Goal: Navigation & Orientation: Find specific page/section

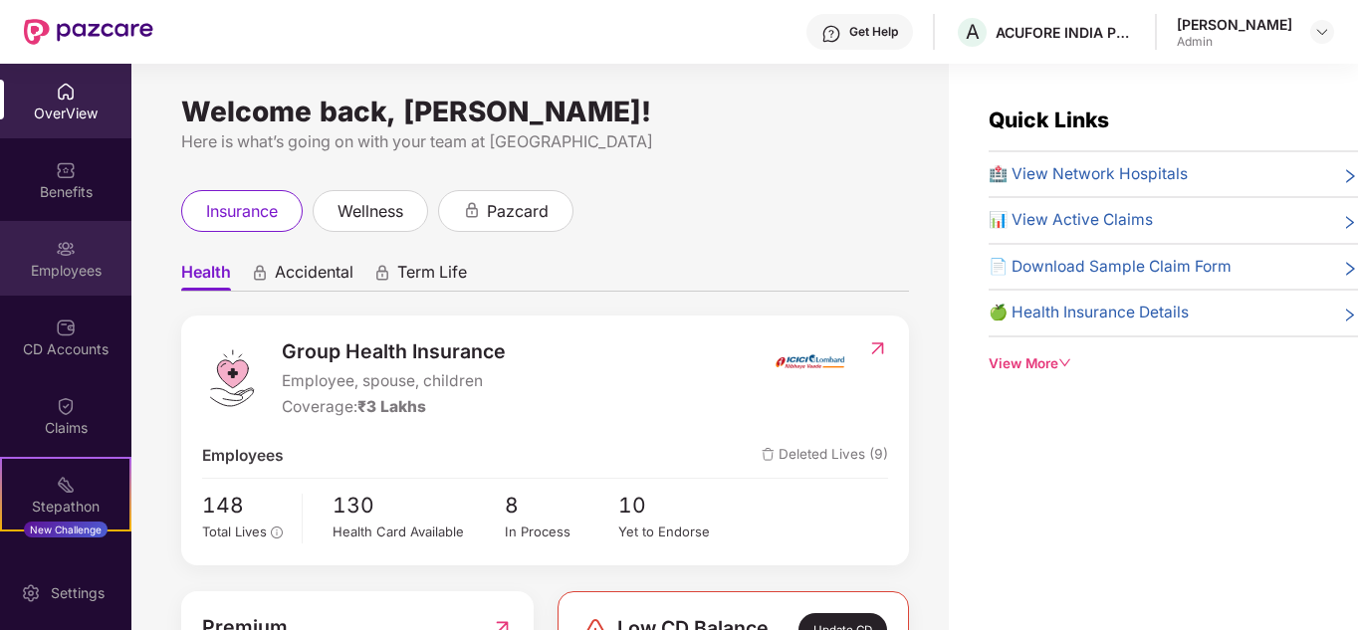
click at [62, 247] on img at bounding box center [66, 249] width 20 height 20
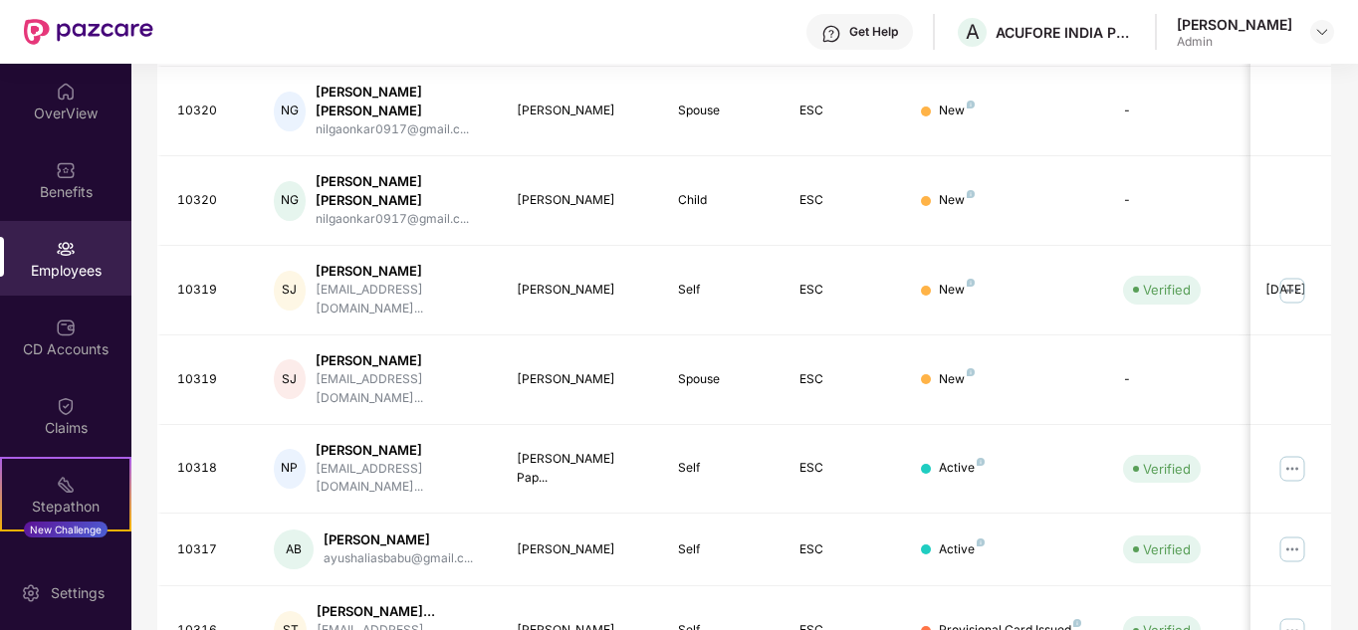
scroll to position [610, 0]
click at [59, 324] on img at bounding box center [66, 328] width 20 height 20
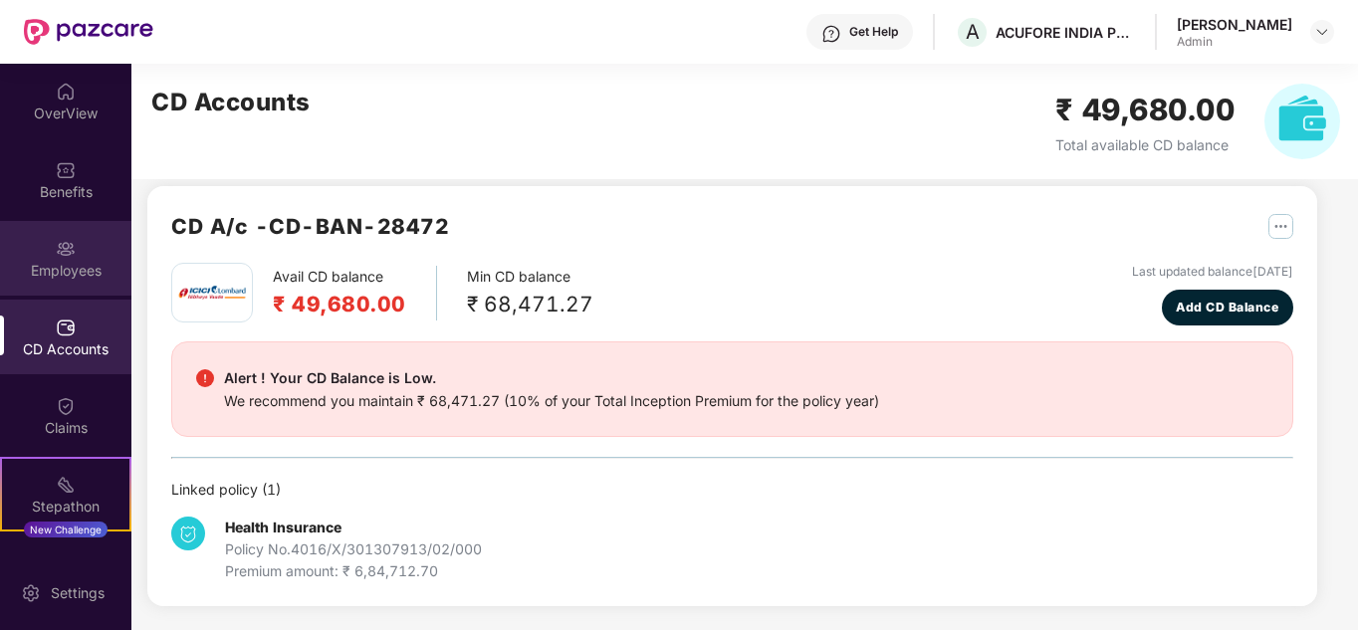
click at [65, 256] on div "Employees" at bounding box center [65, 258] width 131 height 75
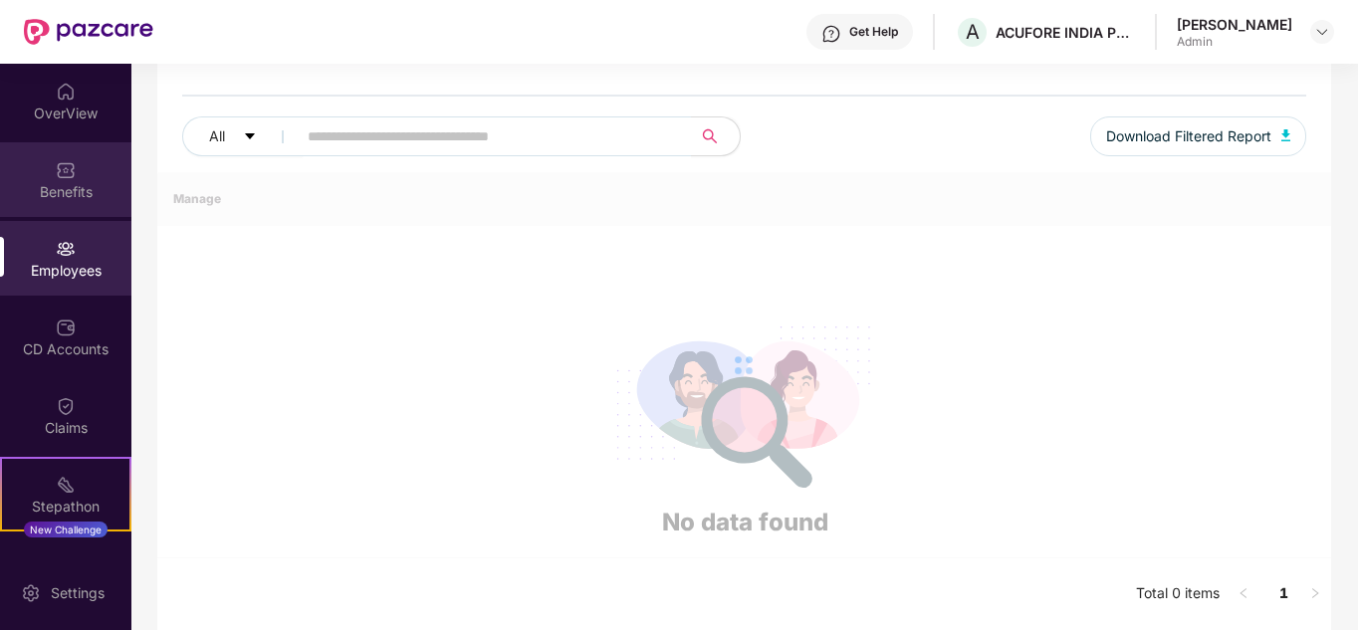
click at [60, 166] on img at bounding box center [66, 169] width 20 height 20
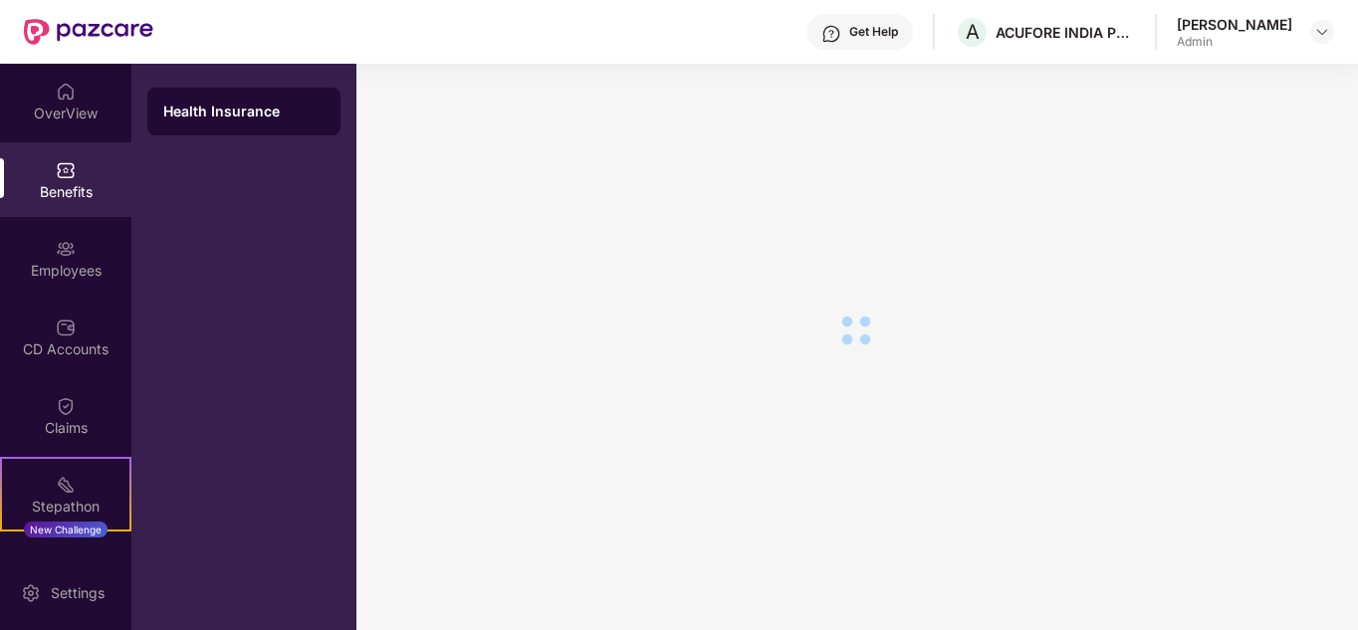
click at [73, 100] on div "OverView" at bounding box center [65, 101] width 131 height 75
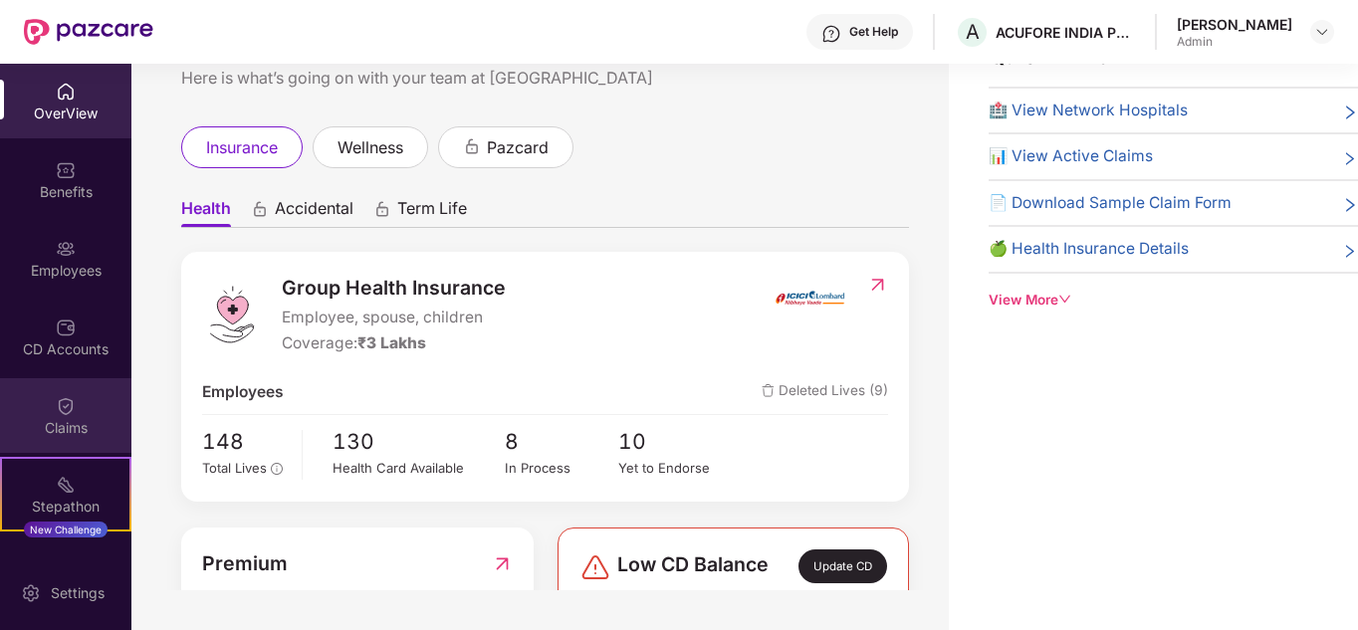
drag, startPoint x: 63, startPoint y: 426, endPoint x: 62, endPoint y: 374, distance: 51.8
click at [63, 424] on div "Claims" at bounding box center [65, 428] width 131 height 20
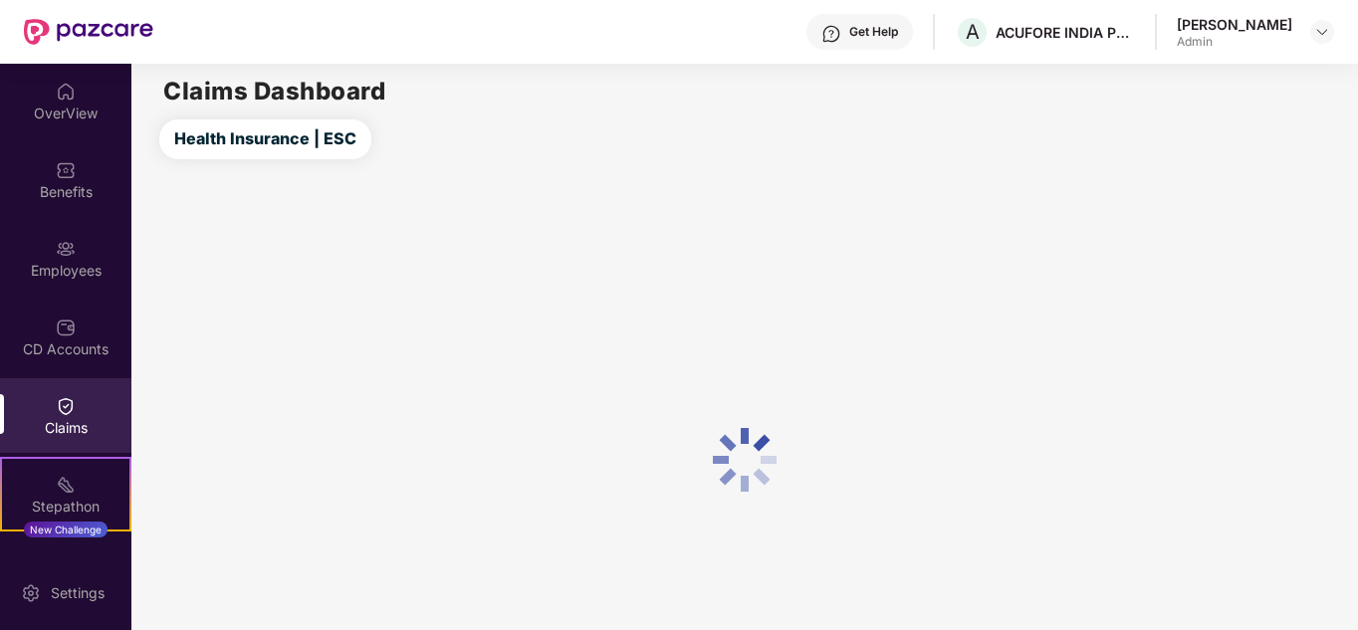
click at [75, 330] on div "CD Accounts" at bounding box center [65, 337] width 131 height 75
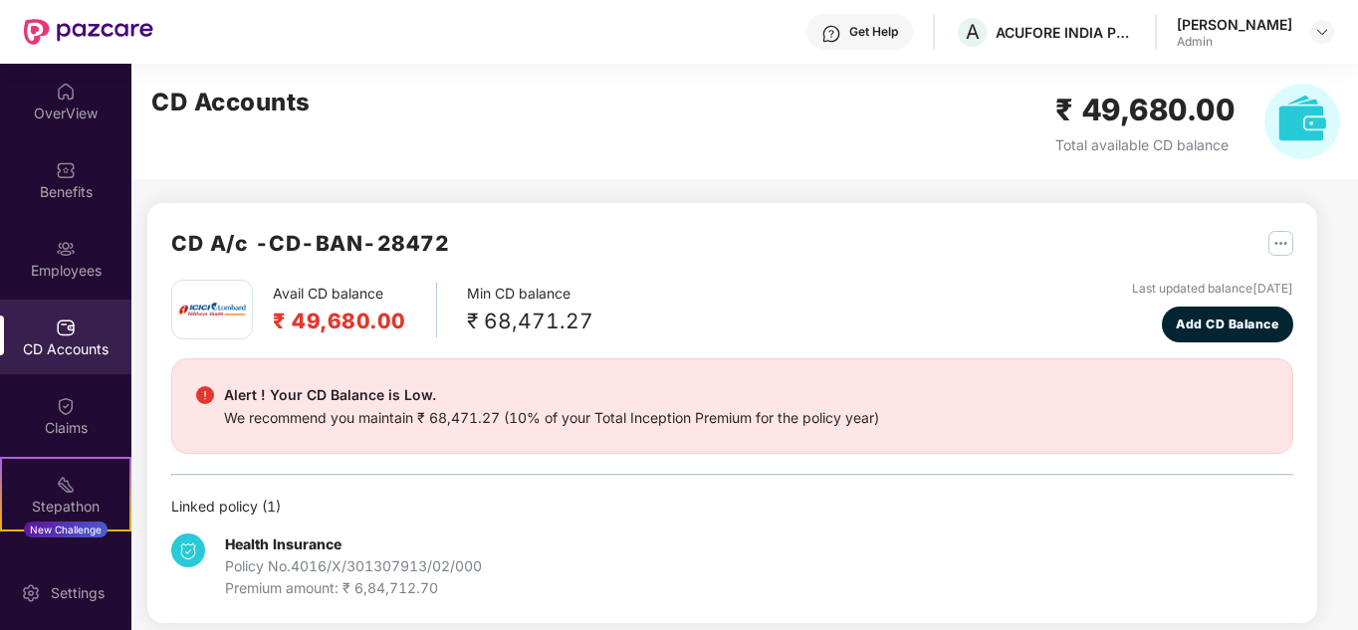
click at [70, 261] on div "Employees" at bounding box center [65, 271] width 131 height 20
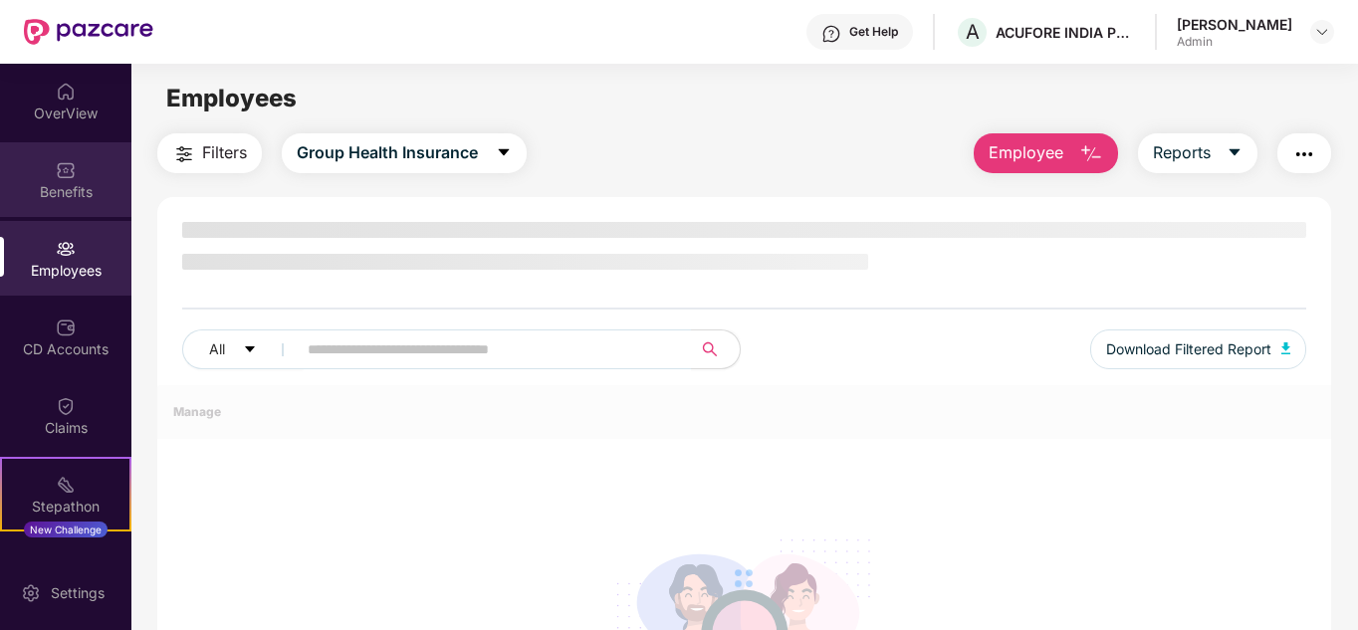
click at [63, 185] on div "Benefits" at bounding box center [65, 192] width 131 height 20
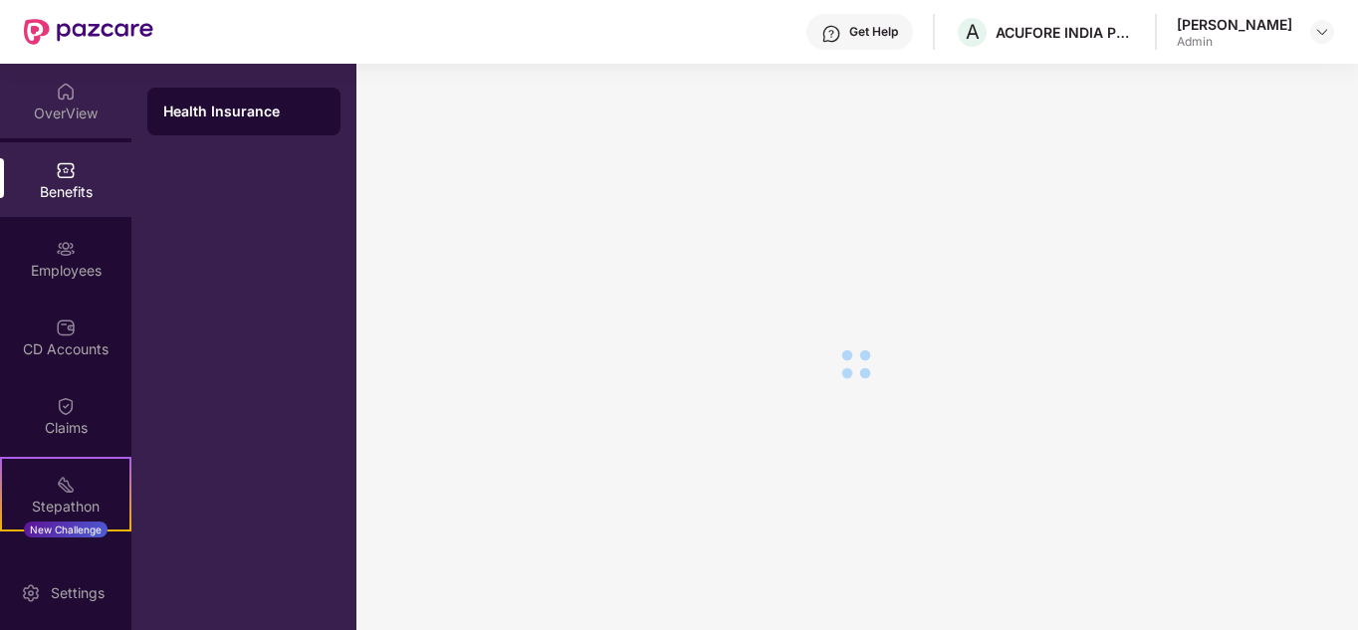
click at [66, 111] on div "OverView" at bounding box center [65, 114] width 131 height 20
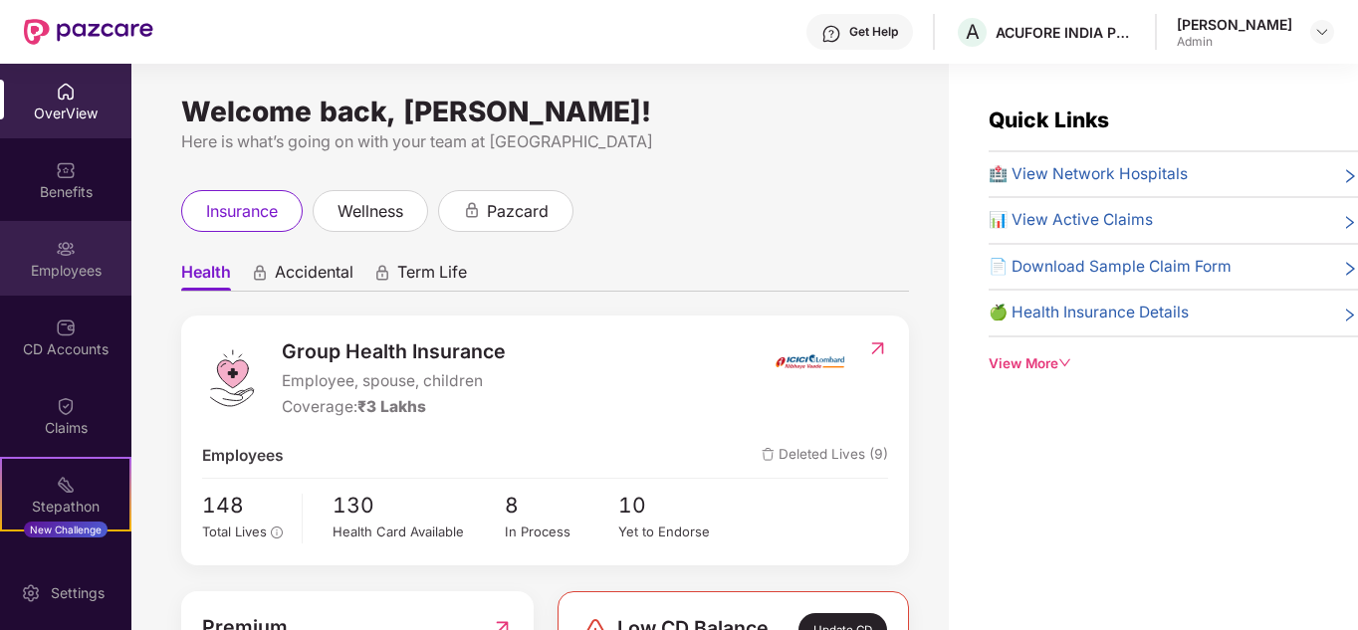
click at [62, 250] on img at bounding box center [66, 249] width 20 height 20
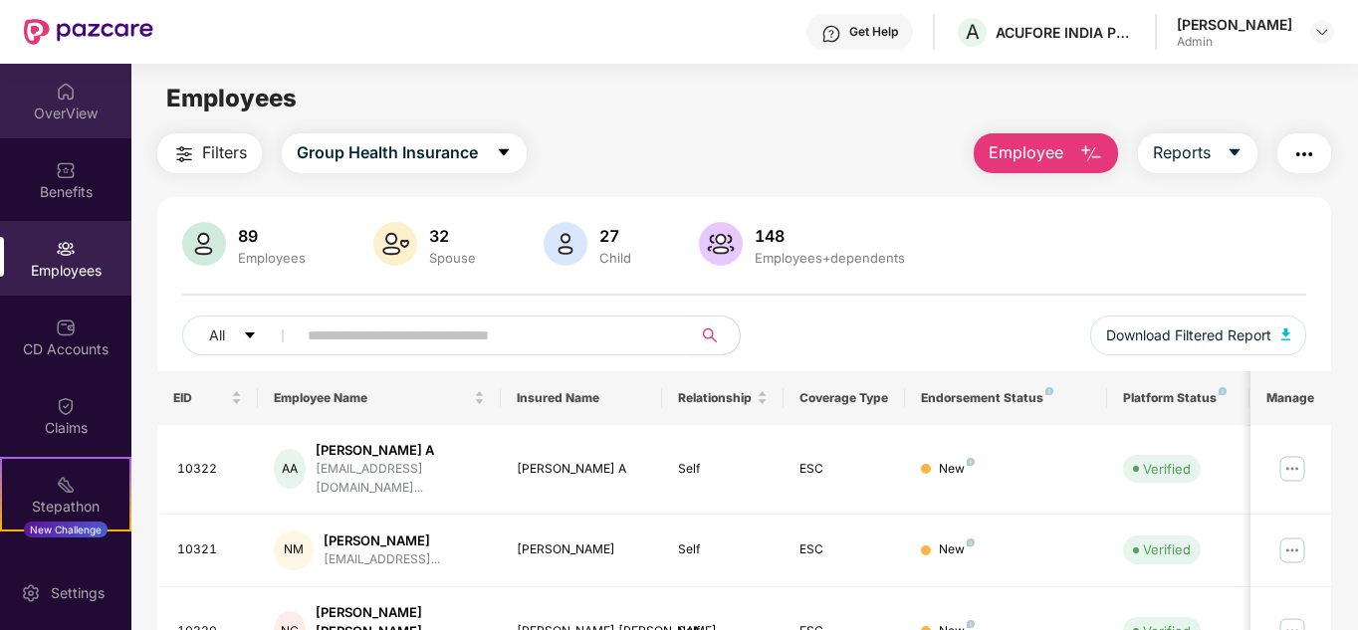
click at [49, 90] on div "OverView" at bounding box center [65, 101] width 131 height 75
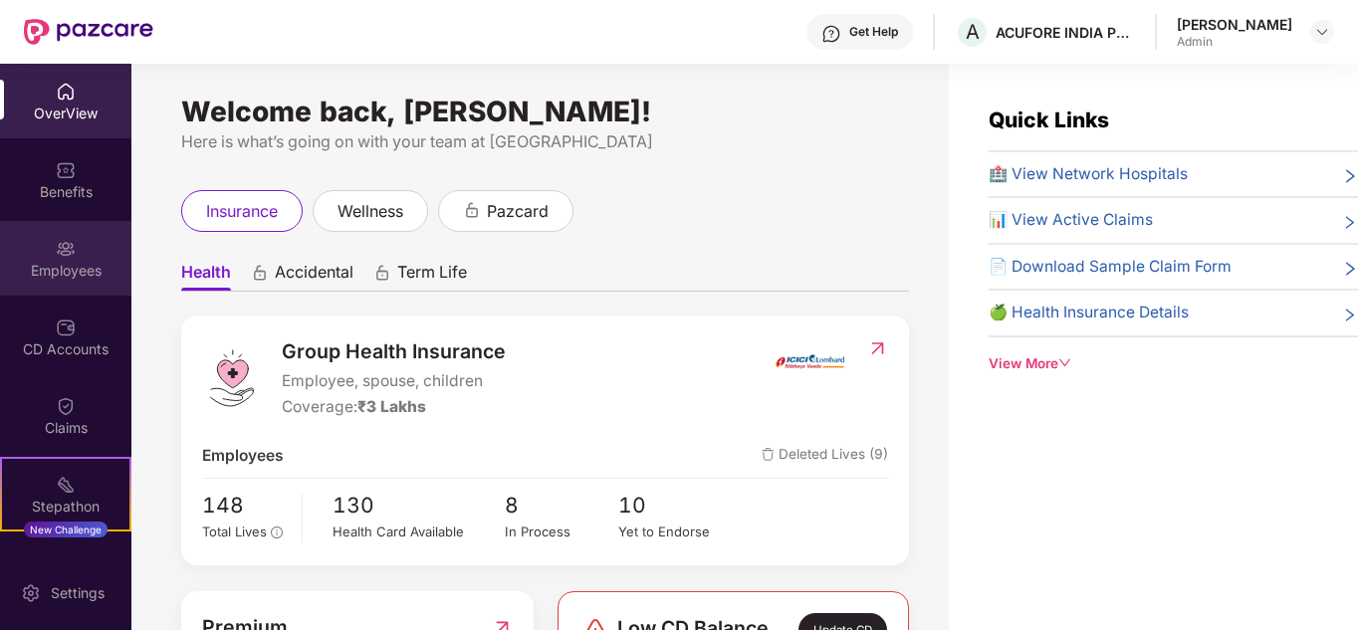
click at [68, 253] on img at bounding box center [66, 249] width 20 height 20
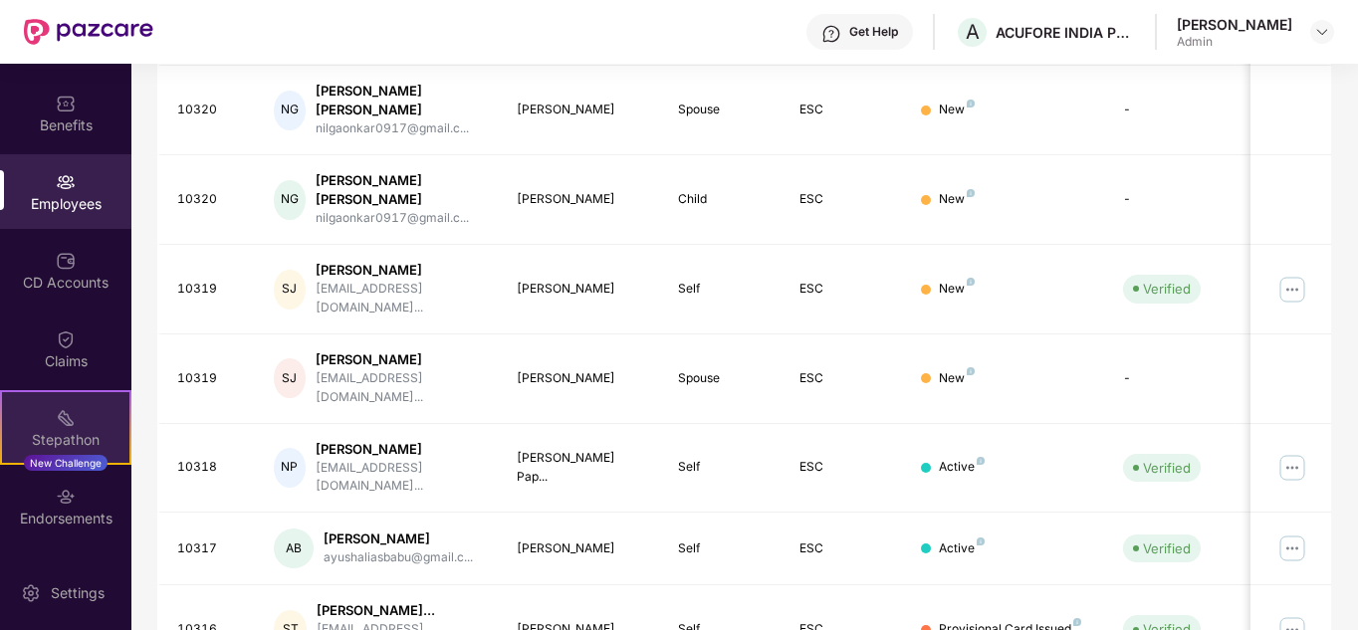
scroll to position [137, 0]
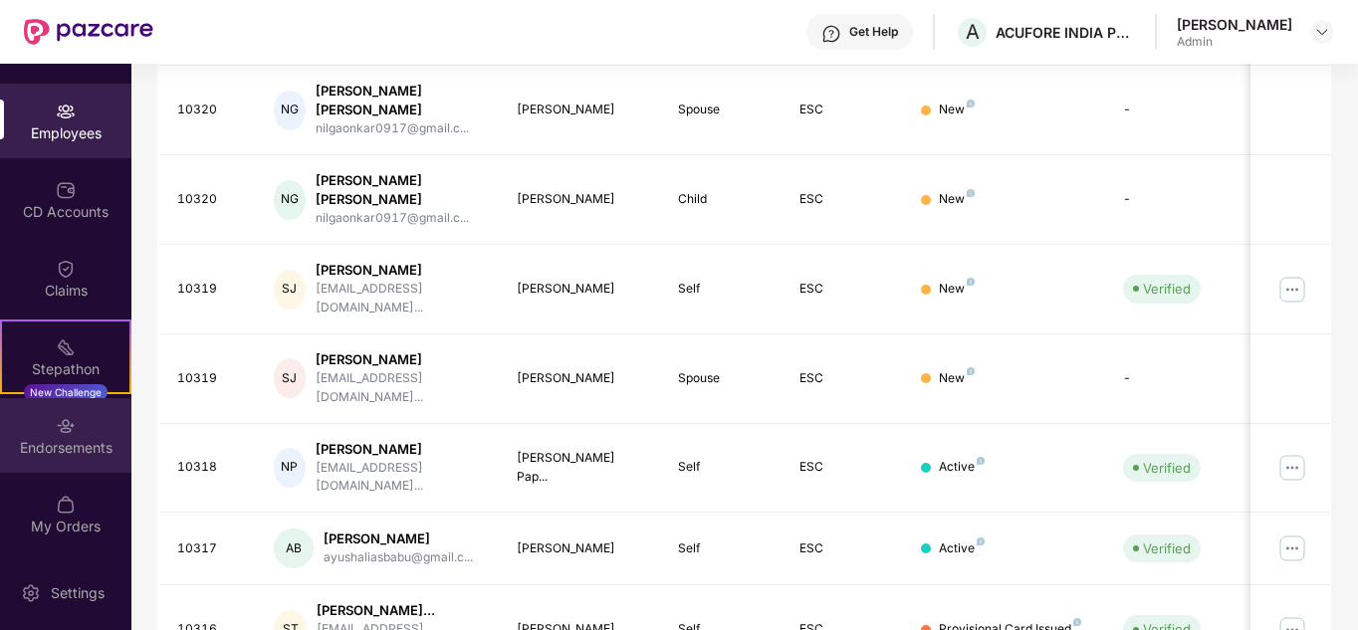
click at [55, 457] on div "Endorsements" at bounding box center [65, 448] width 131 height 20
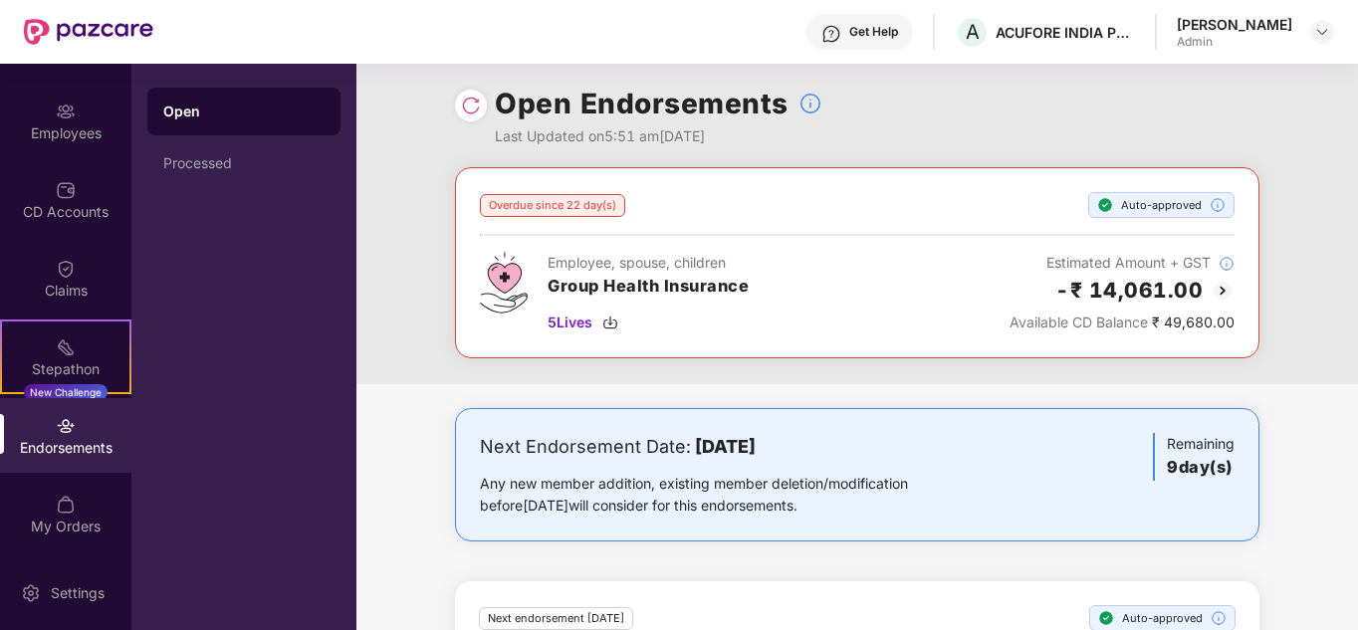
scroll to position [0, 0]
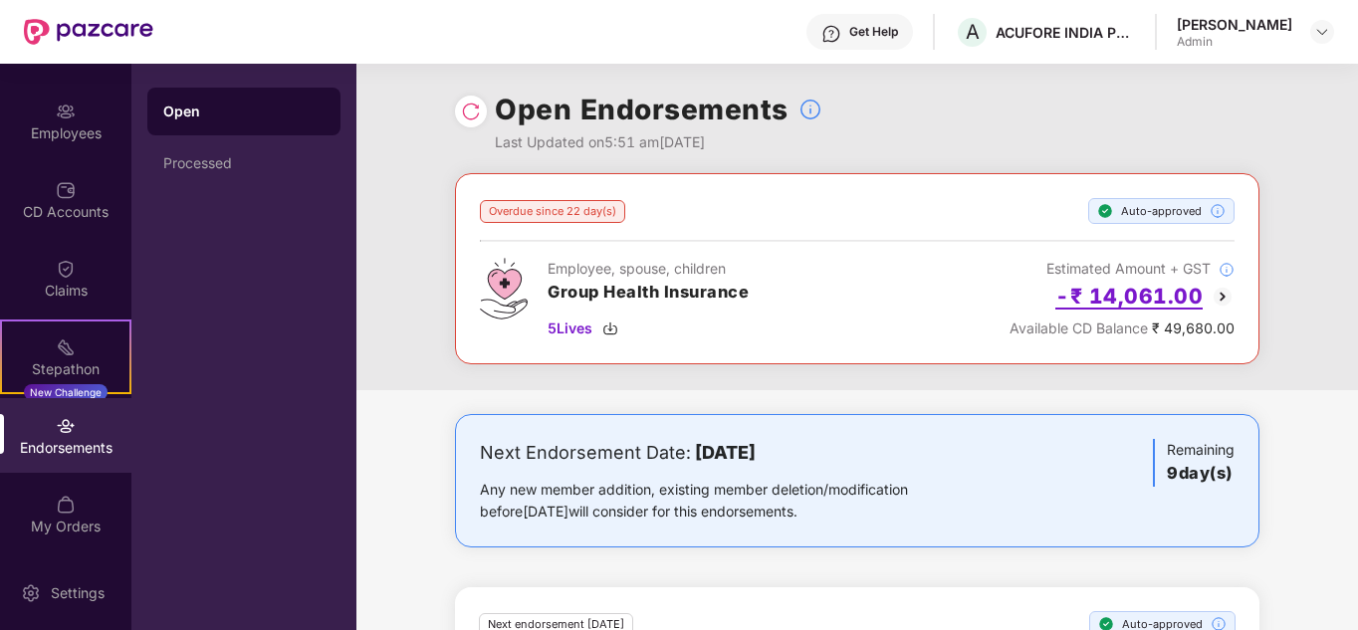
click at [1145, 295] on h2 "-₹ 14,061.00" at bounding box center [1128, 296] width 147 height 33
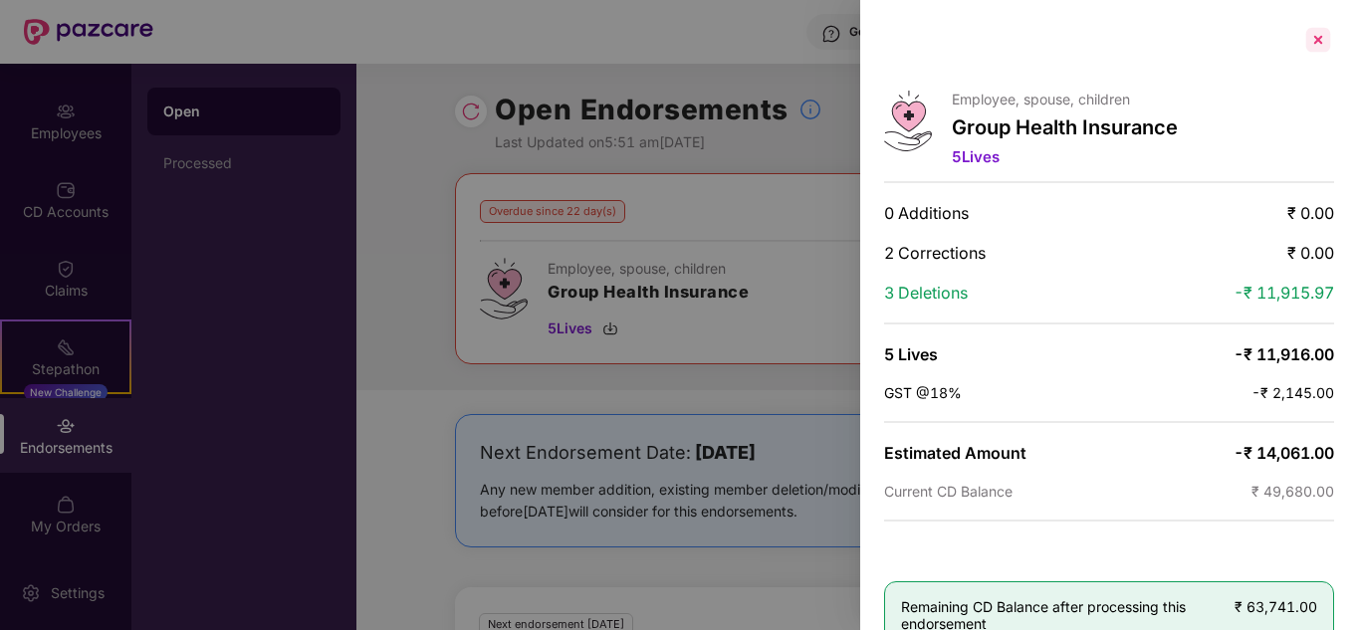
click at [1315, 35] on div at bounding box center [1318, 40] width 32 height 32
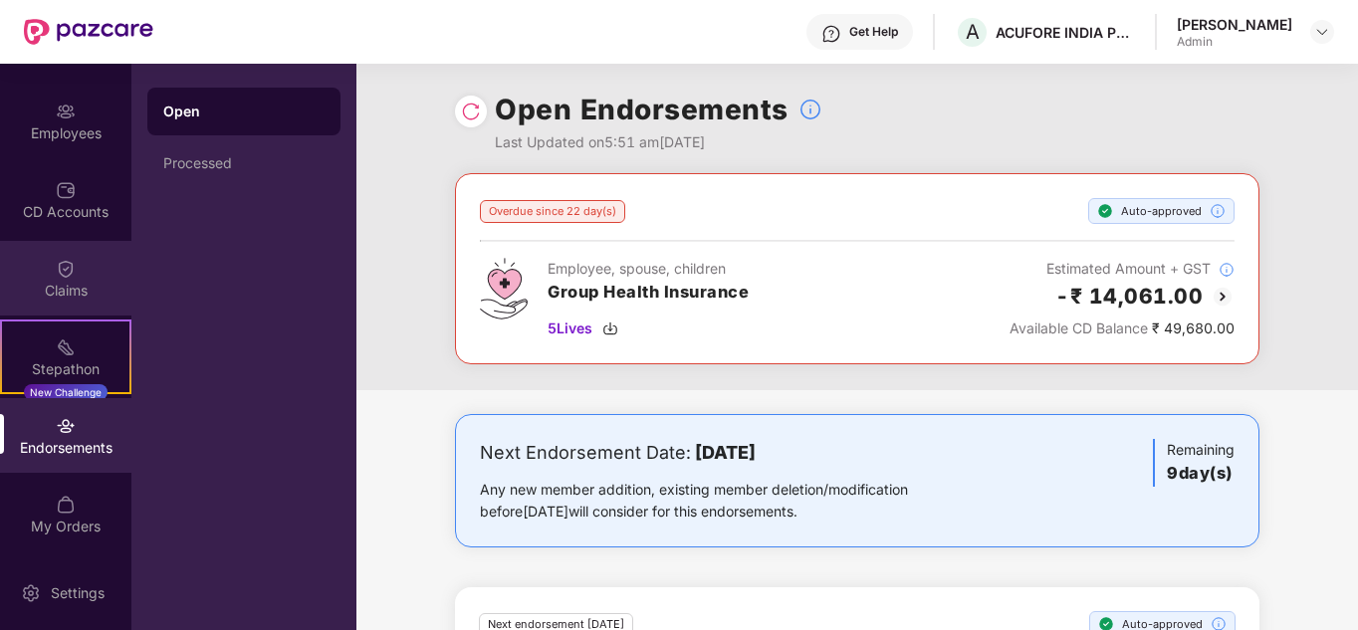
click at [11, 284] on div "Claims" at bounding box center [65, 291] width 131 height 20
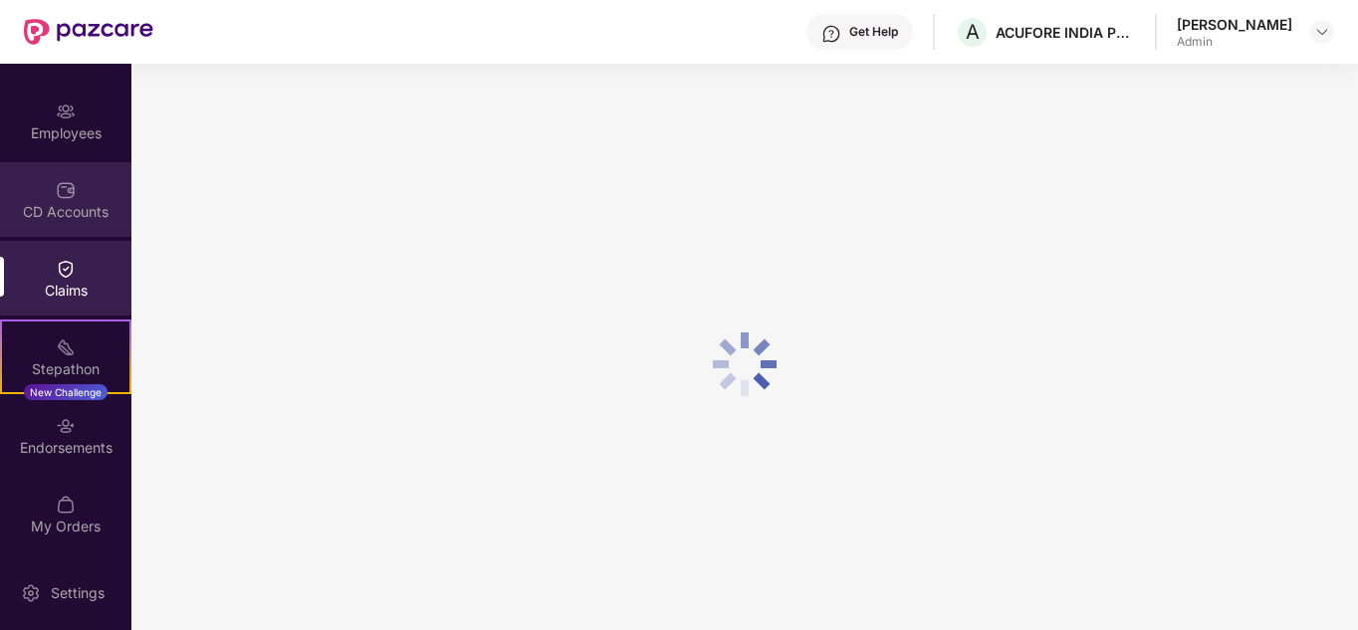
click at [43, 226] on div "CD Accounts" at bounding box center [65, 199] width 131 height 75
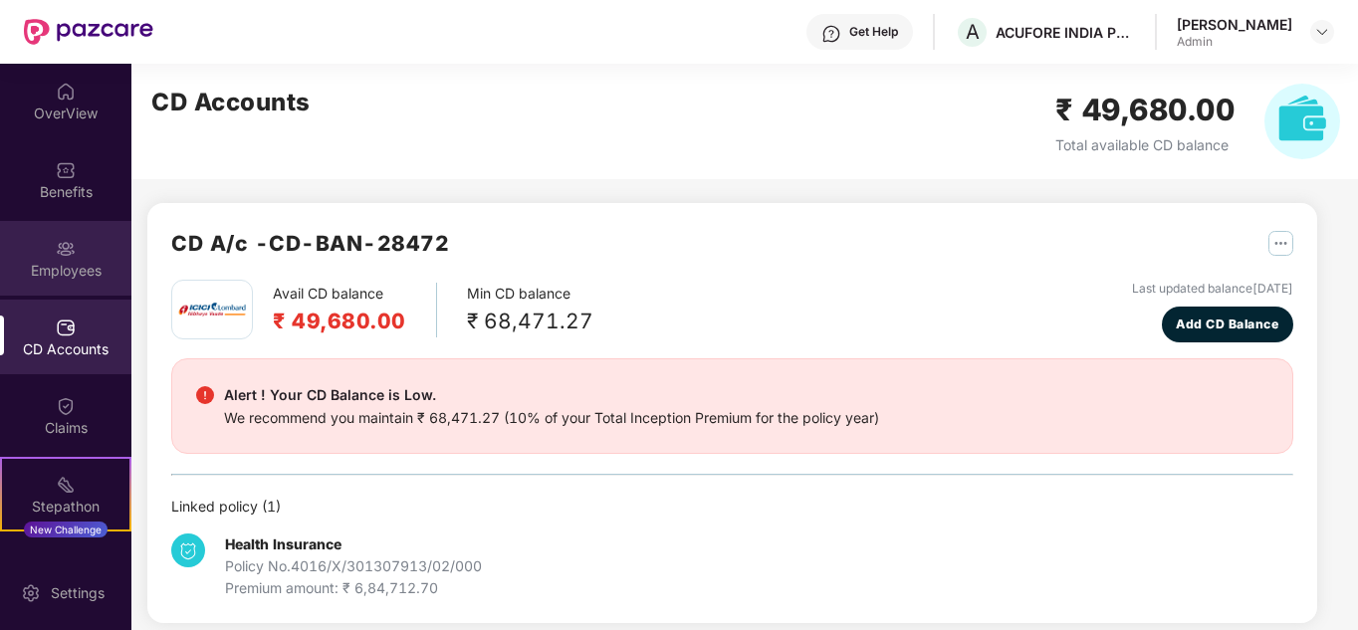
click at [59, 249] on img at bounding box center [66, 249] width 20 height 20
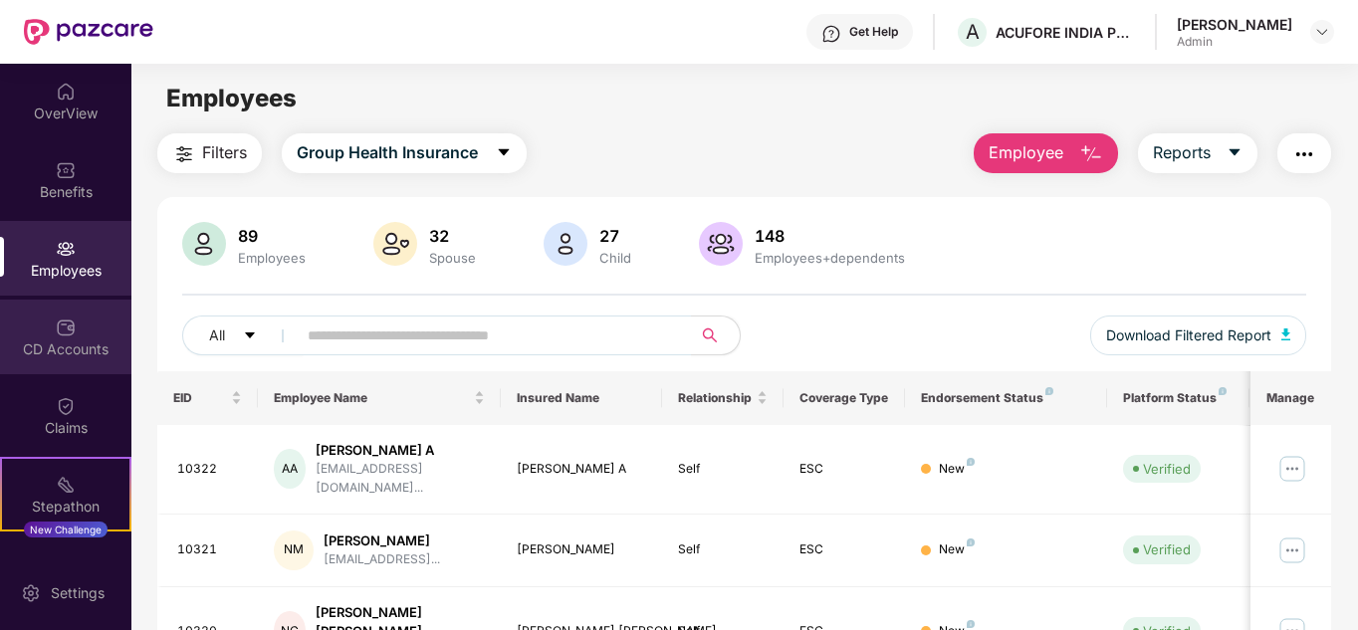
click at [54, 344] on div "CD Accounts" at bounding box center [65, 349] width 131 height 20
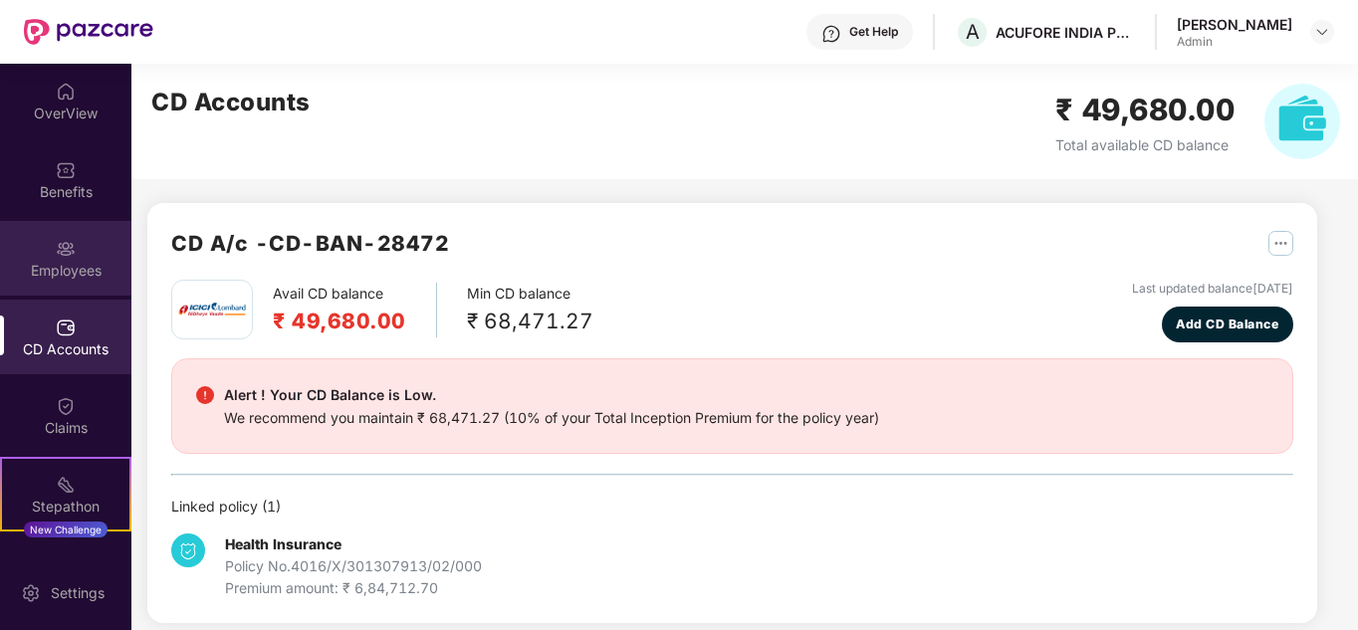
click at [66, 269] on div "Employees" at bounding box center [65, 271] width 131 height 20
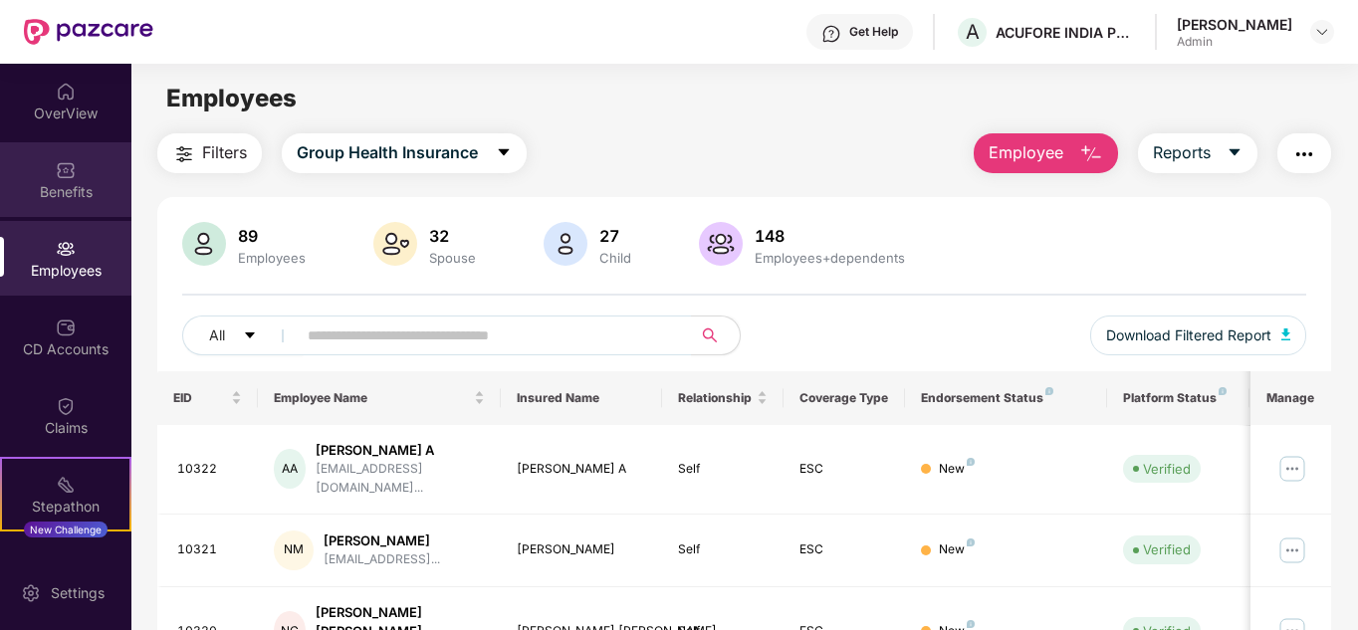
click at [63, 191] on div "Benefits" at bounding box center [65, 192] width 131 height 20
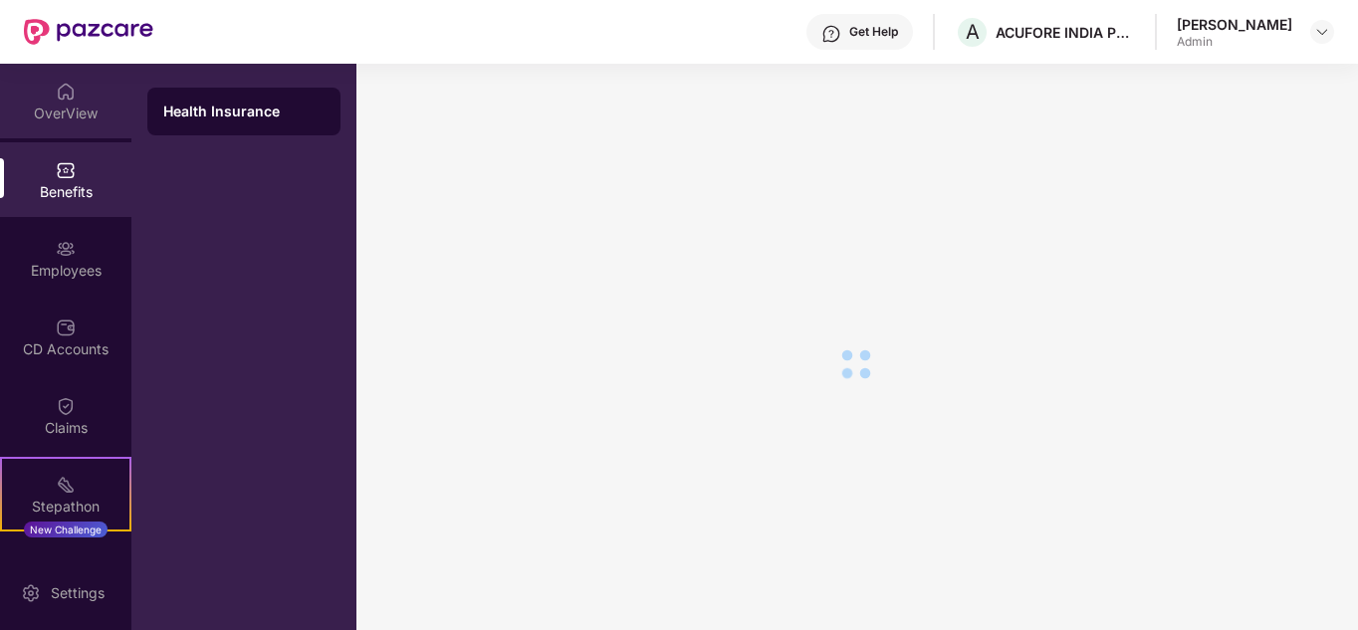
click at [71, 102] on div "OverView" at bounding box center [65, 101] width 131 height 75
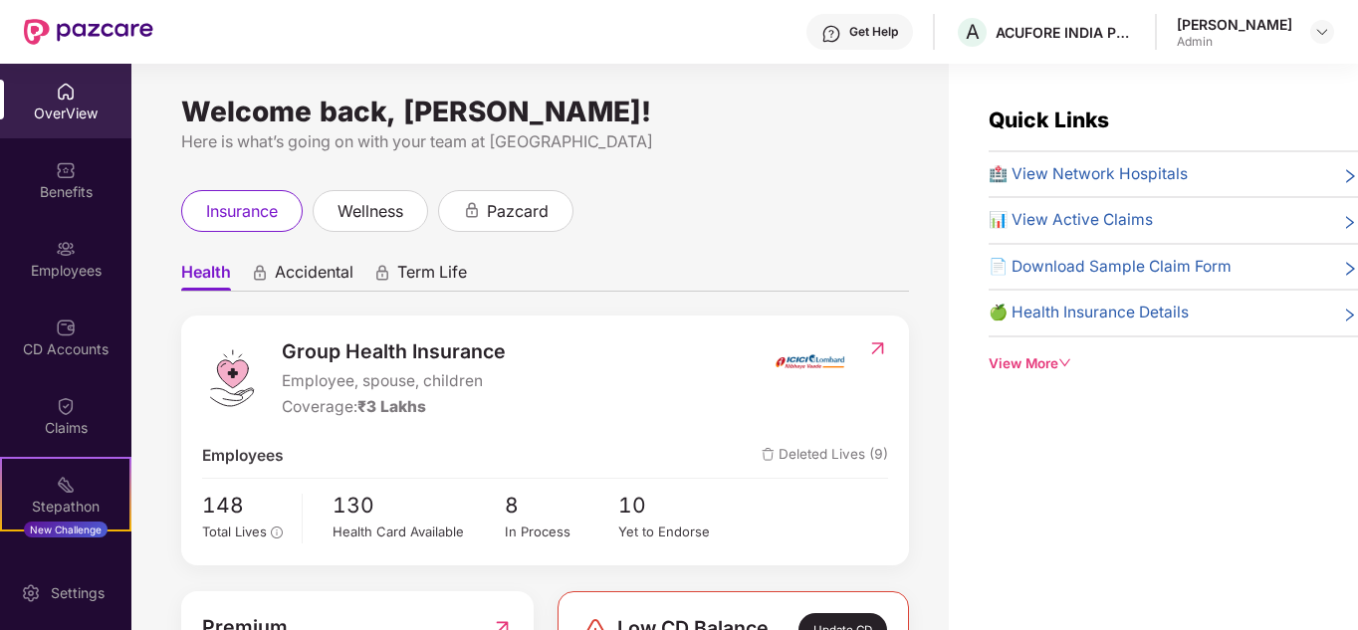
click at [75, 106] on div "OverView" at bounding box center [65, 114] width 131 height 20
click at [56, 162] on img at bounding box center [66, 170] width 20 height 20
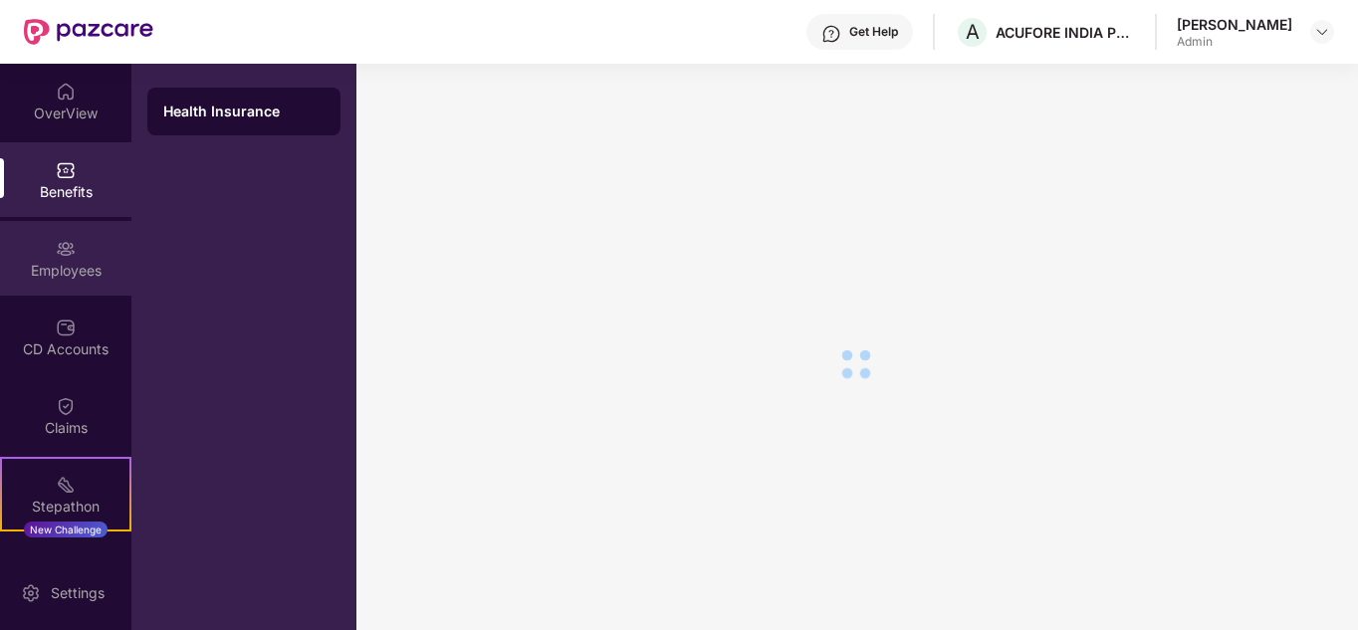
click at [80, 258] on div "Employees" at bounding box center [65, 258] width 131 height 75
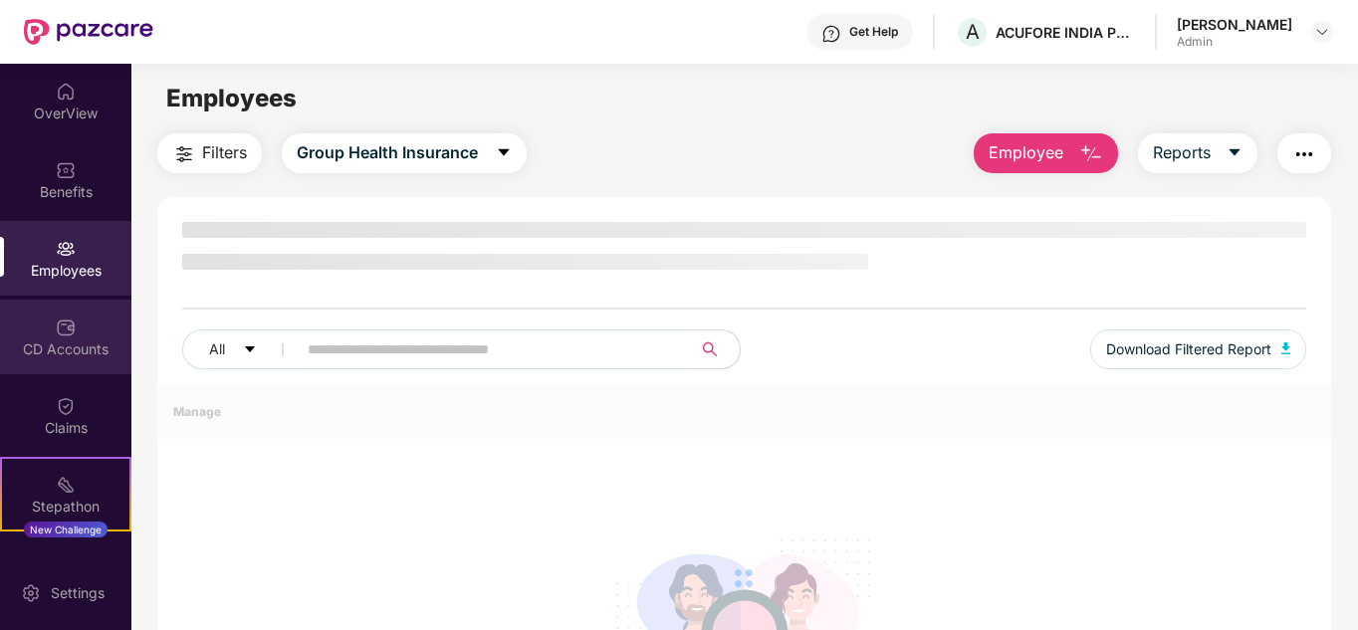
click at [71, 336] on img at bounding box center [66, 328] width 20 height 20
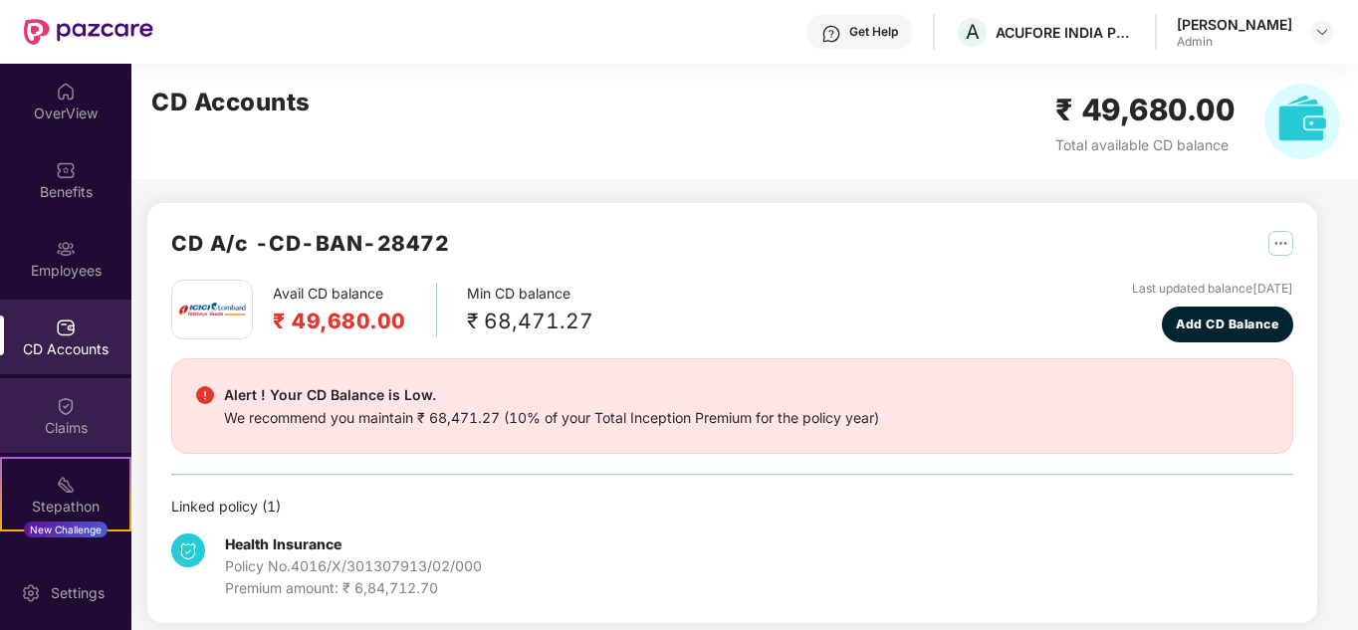
click at [73, 405] on div "Claims" at bounding box center [65, 415] width 131 height 75
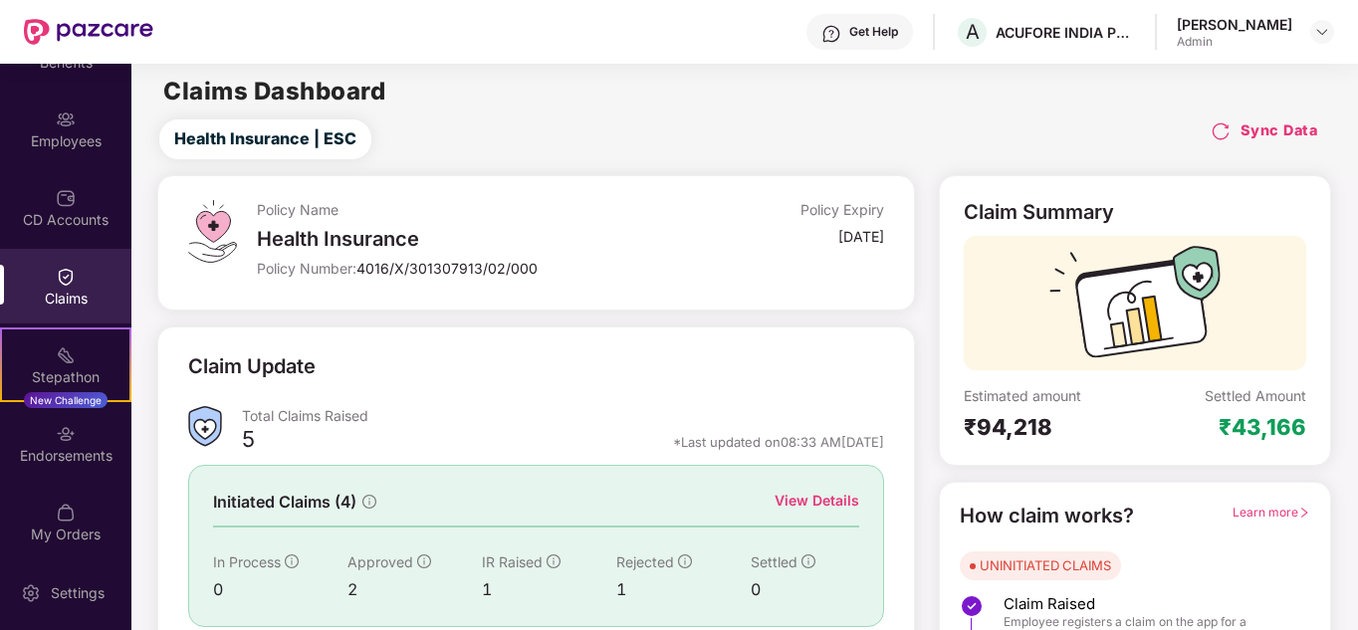
scroll to position [137, 0]
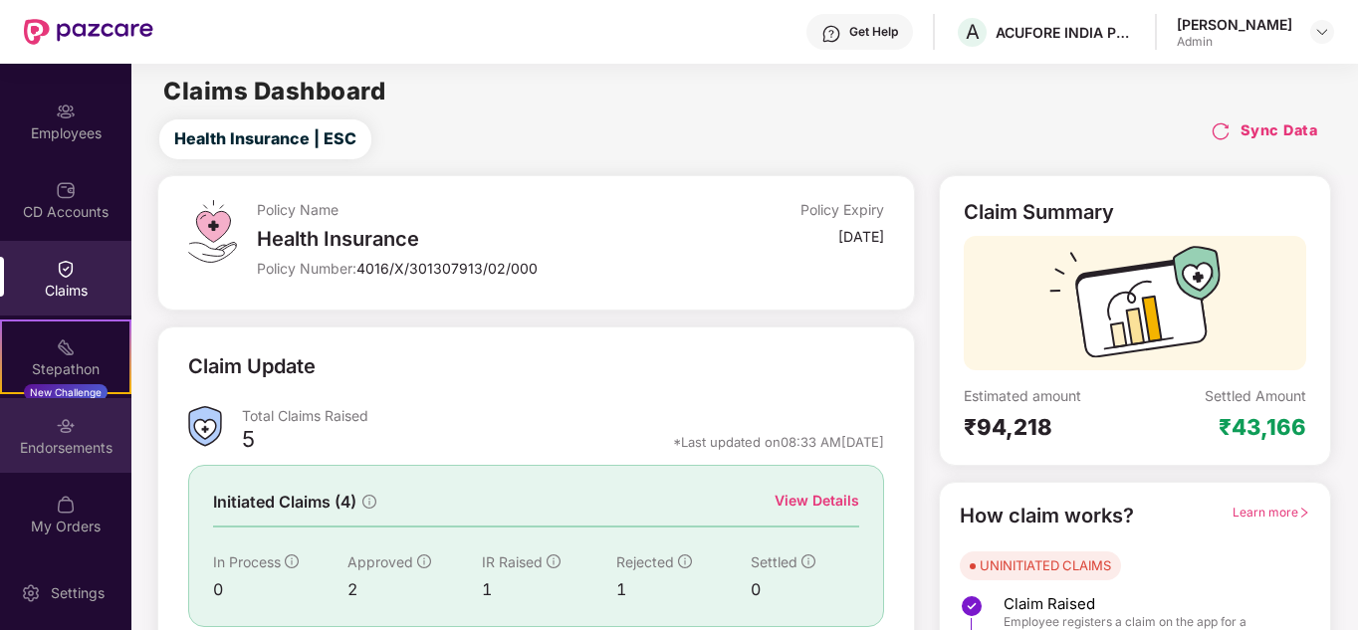
click at [64, 441] on div "Endorsements" at bounding box center [65, 448] width 131 height 20
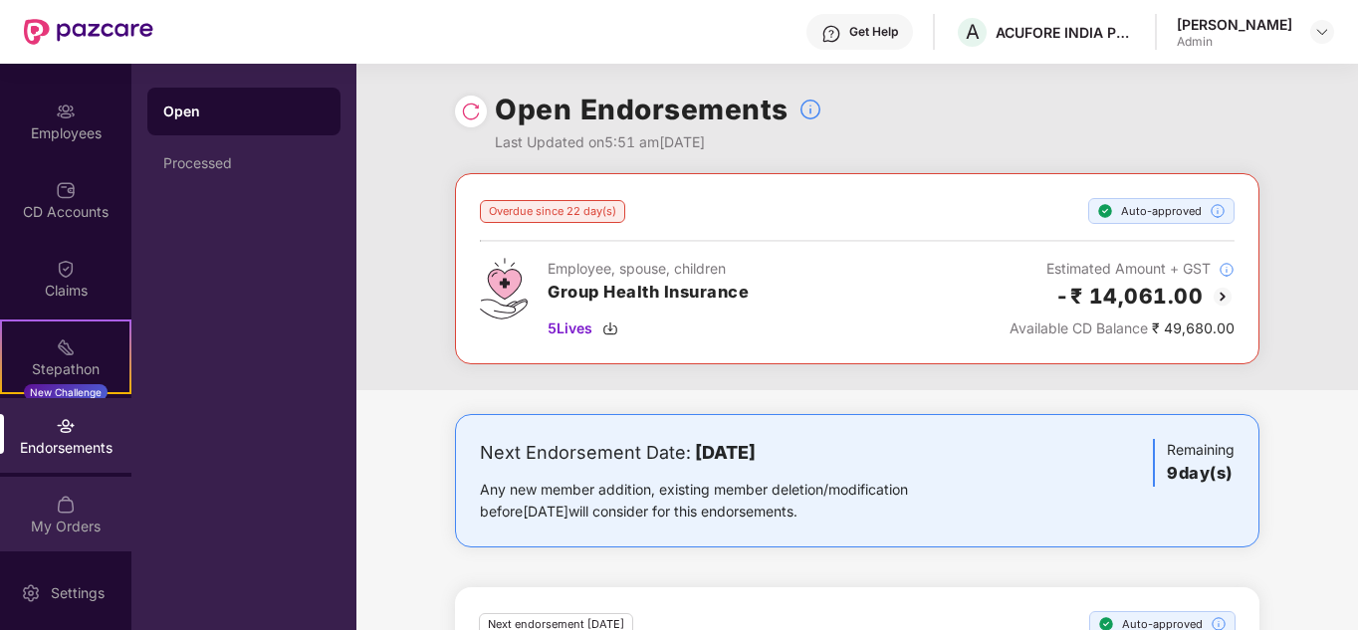
click at [78, 498] on div "My Orders" at bounding box center [65, 514] width 131 height 75
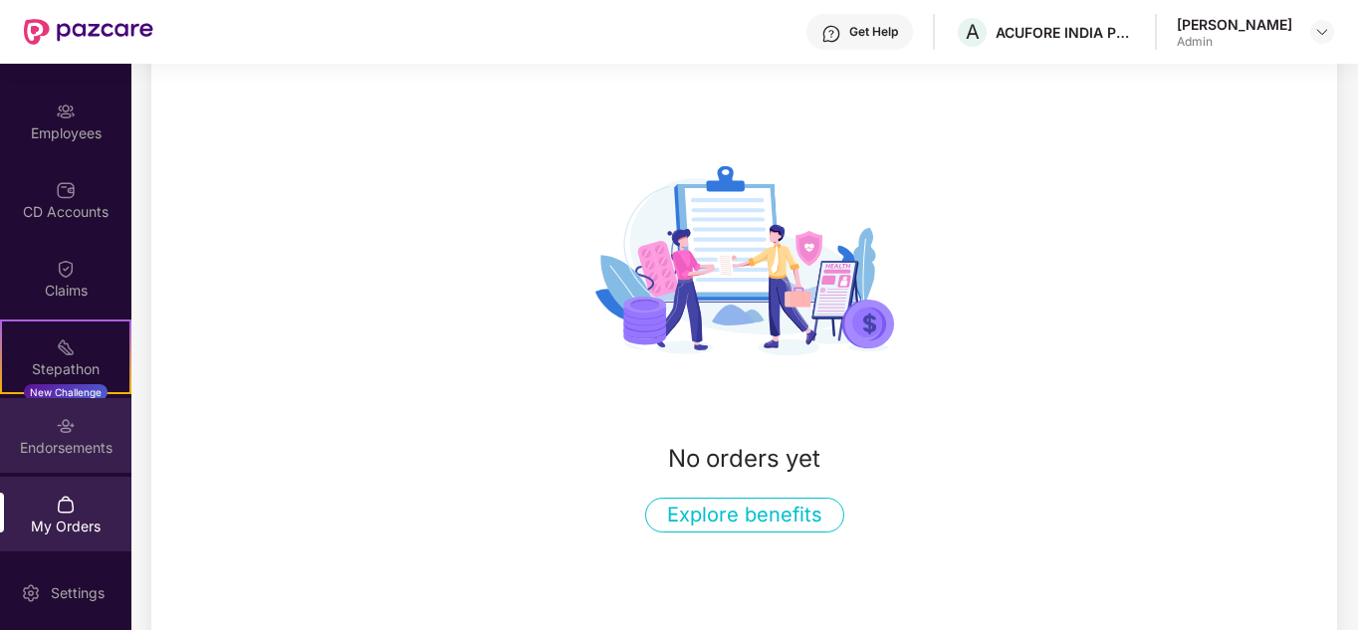
scroll to position [226, 0]
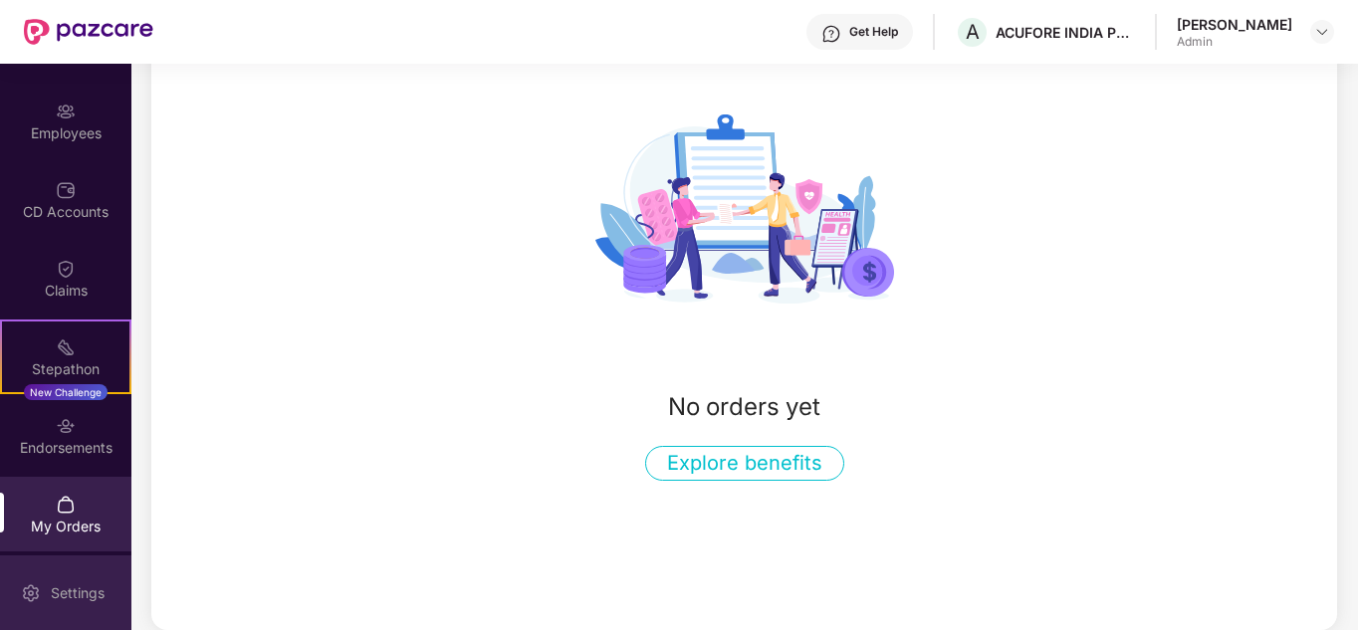
click at [73, 580] on div "Settings" at bounding box center [65, 592] width 131 height 75
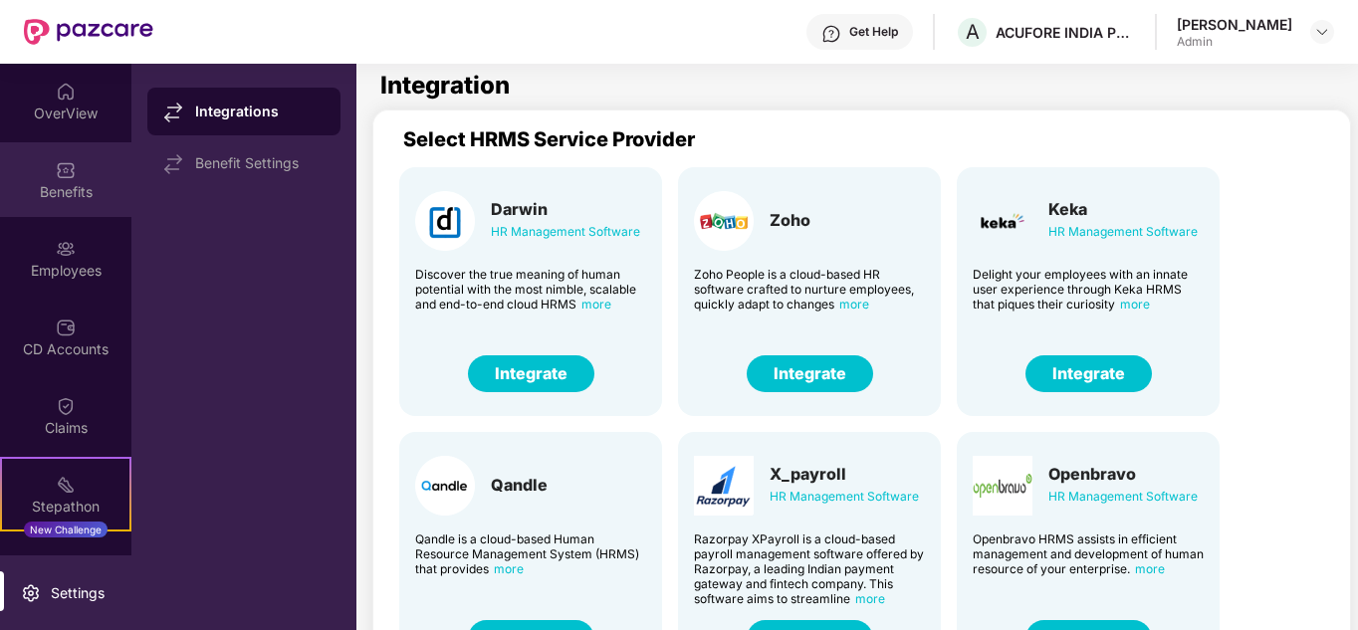
click at [57, 180] on div "Benefits" at bounding box center [65, 179] width 131 height 75
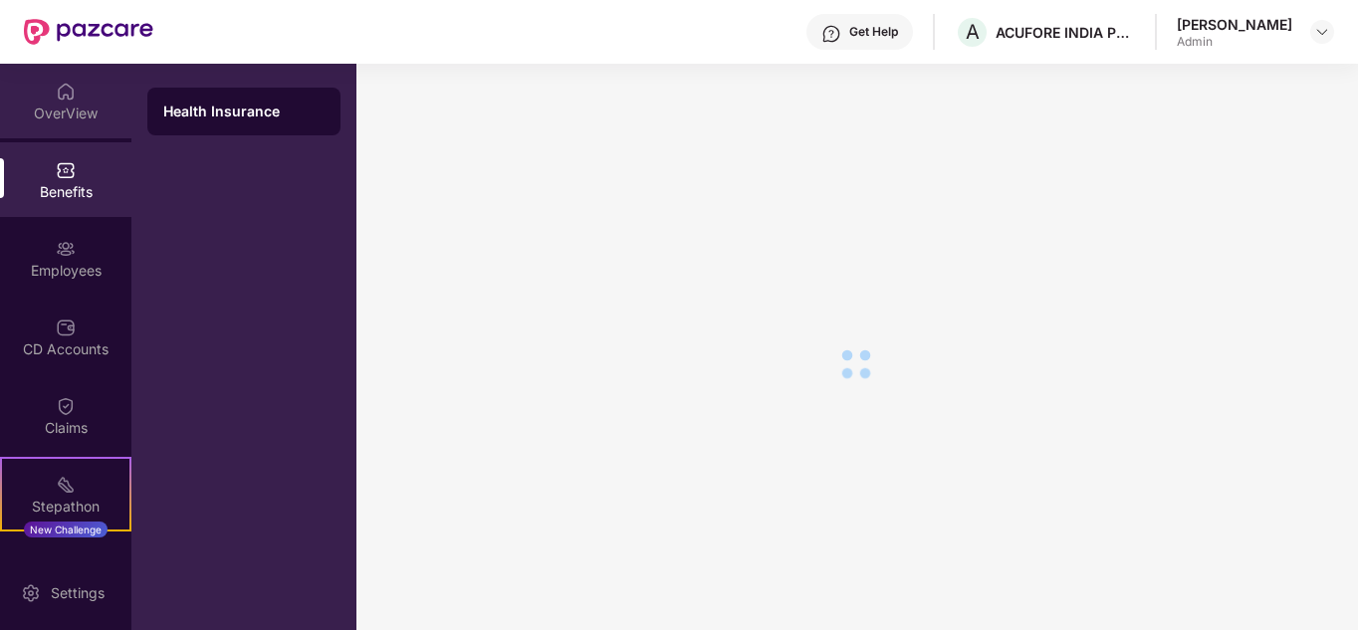
click at [57, 106] on div "OverView" at bounding box center [65, 114] width 131 height 20
